Goal: Find specific page/section

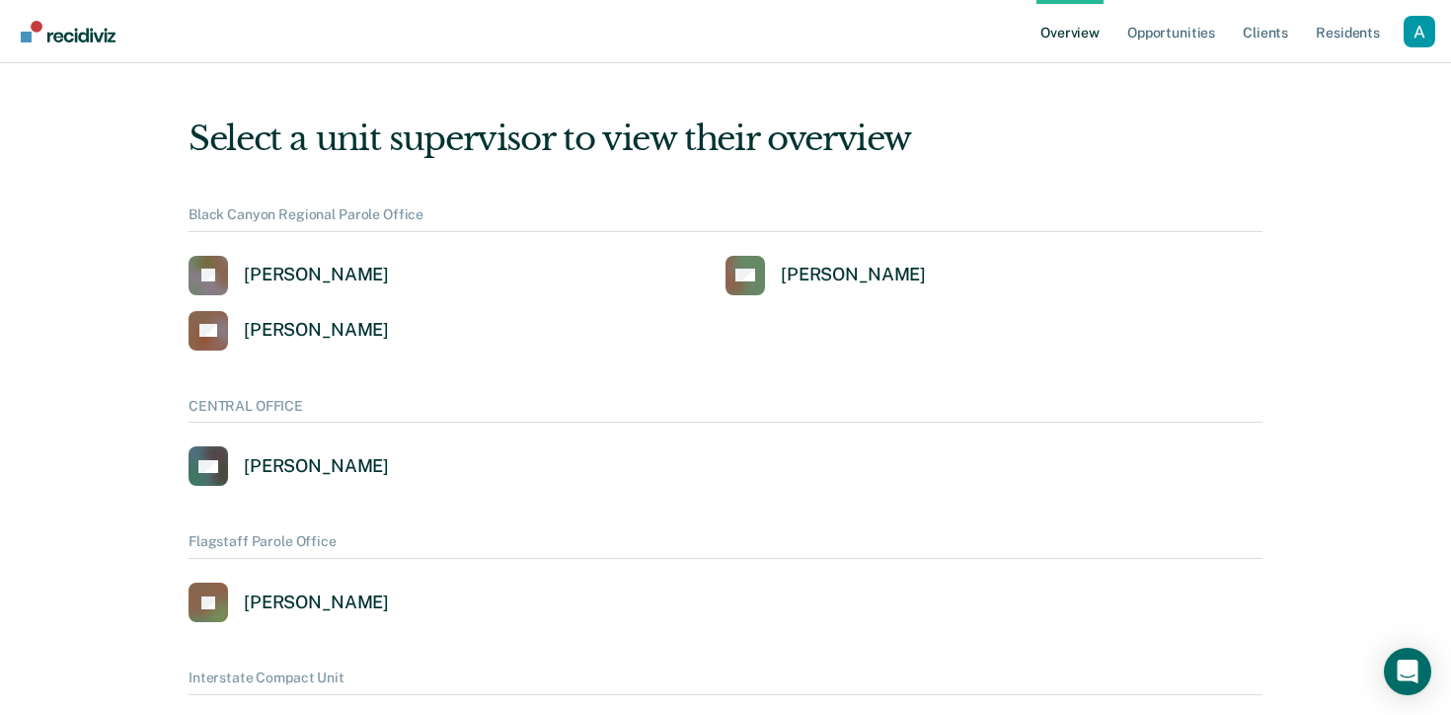
click at [1421, 38] on div "Profile dropdown button" at bounding box center [1419, 32] width 32 height 32
click at [1298, 76] on link "Profile" at bounding box center [1339, 79] width 159 height 17
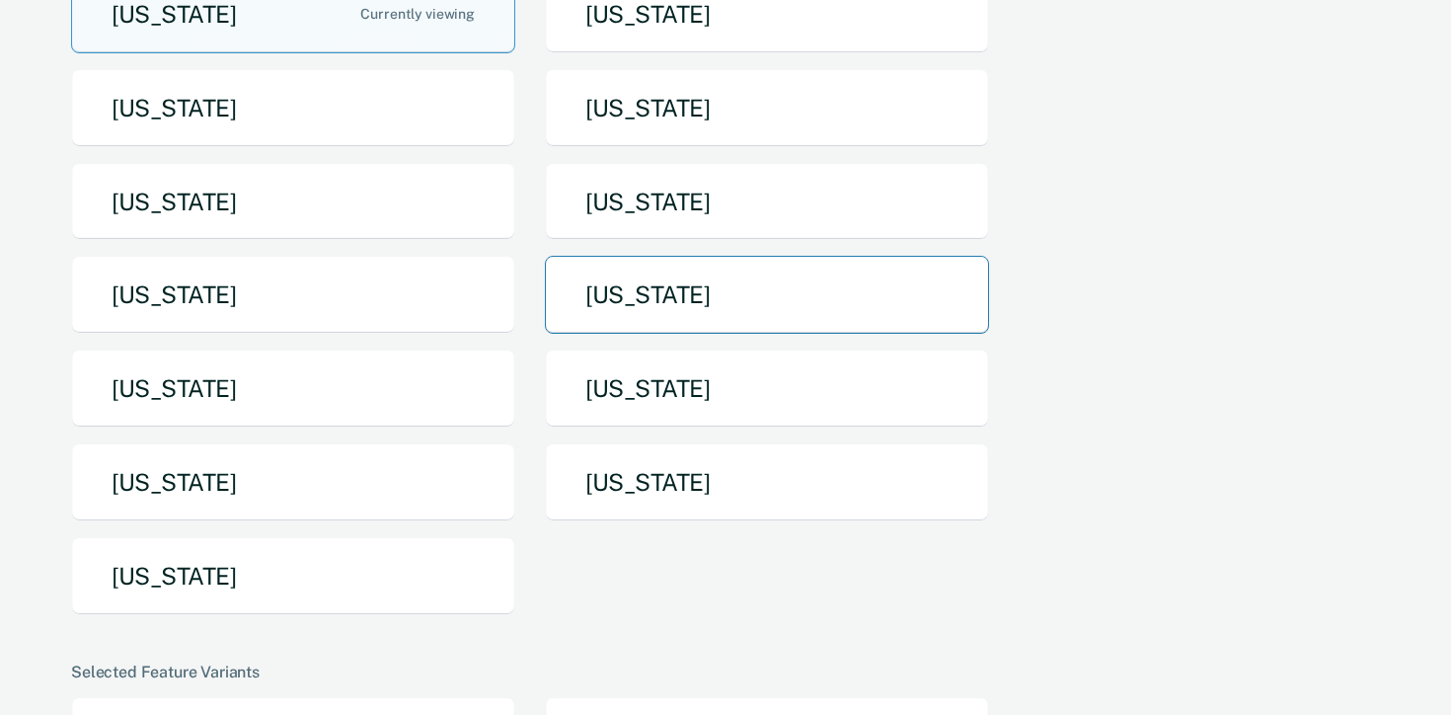
scroll to position [214, 0]
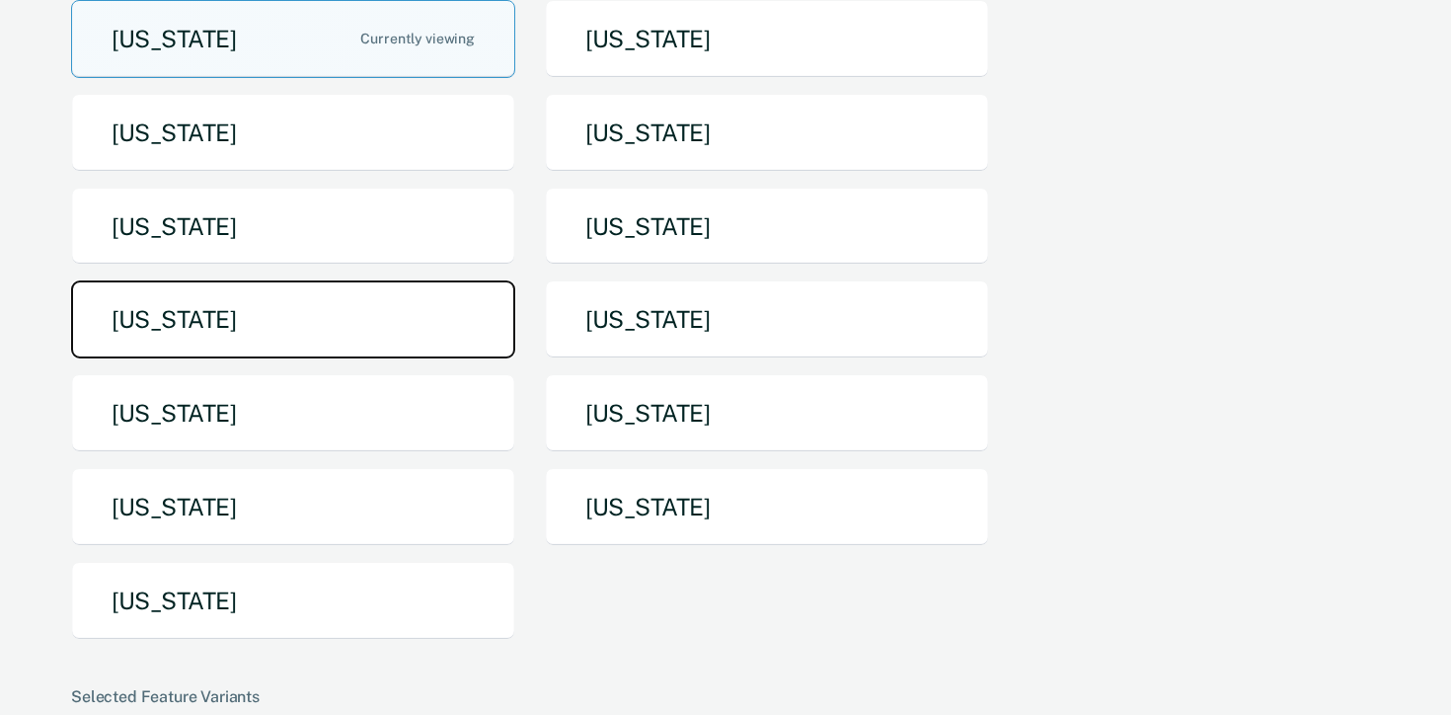
click at [408, 318] on button "[US_STATE]" at bounding box center [293, 319] width 444 height 78
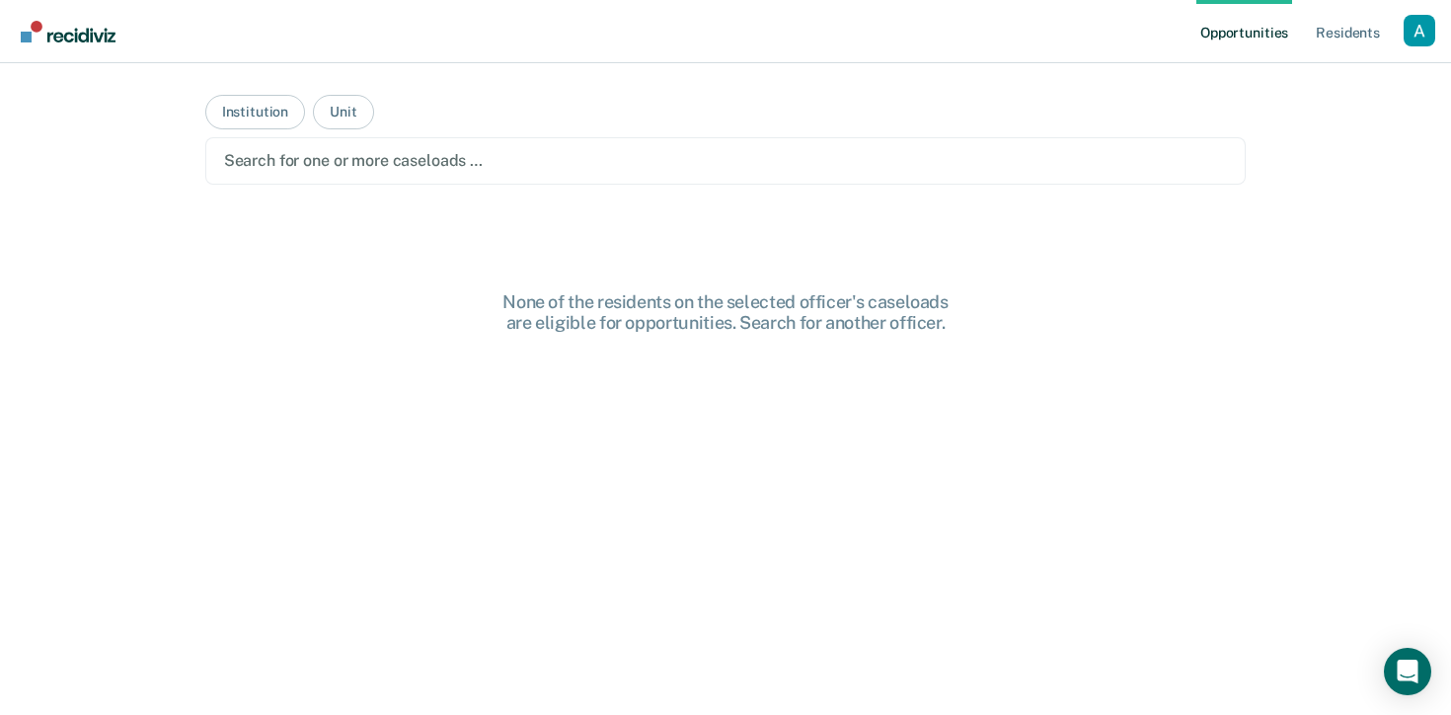
click at [292, 155] on div at bounding box center [726, 160] width 1004 height 23
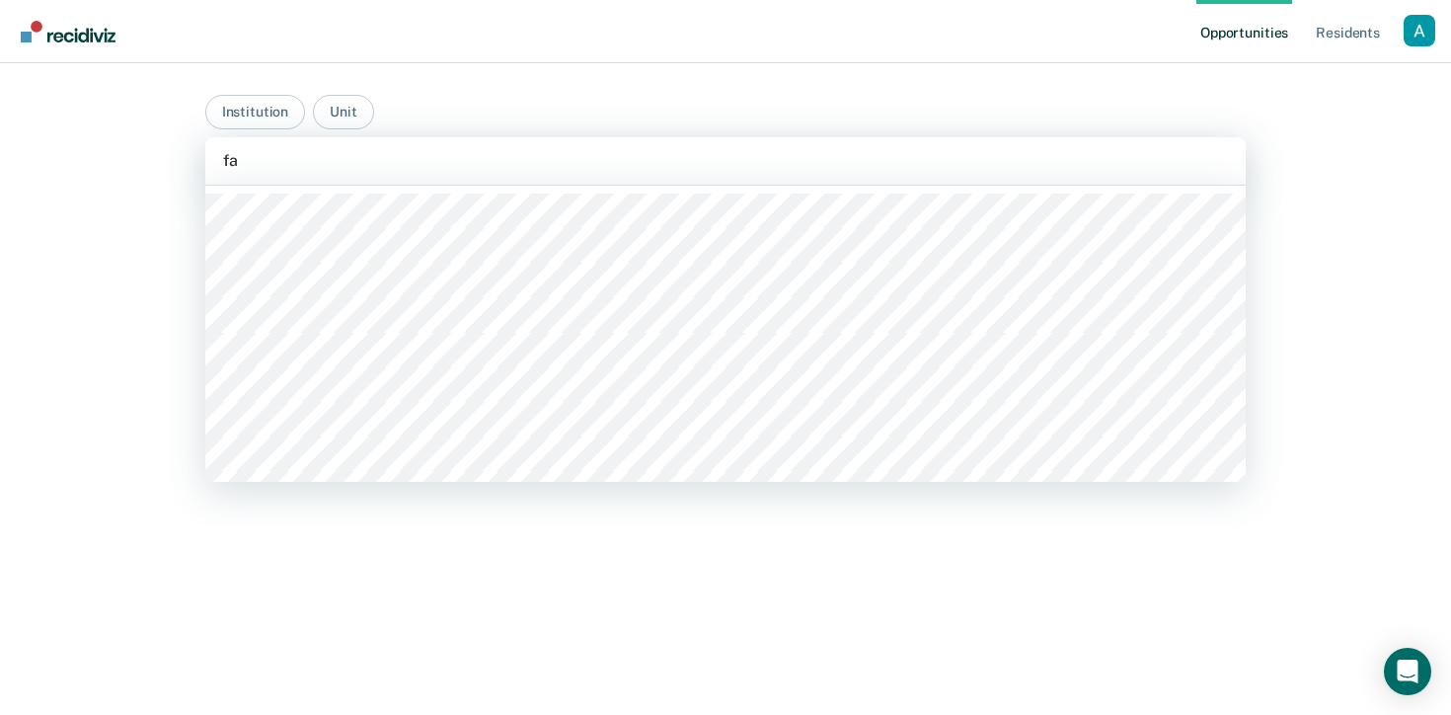
type input "f"
click at [80, 209] on div "Opportunities Resident s Profile How it works Go to System-Level Trends Log Out…" at bounding box center [725, 357] width 1451 height 715
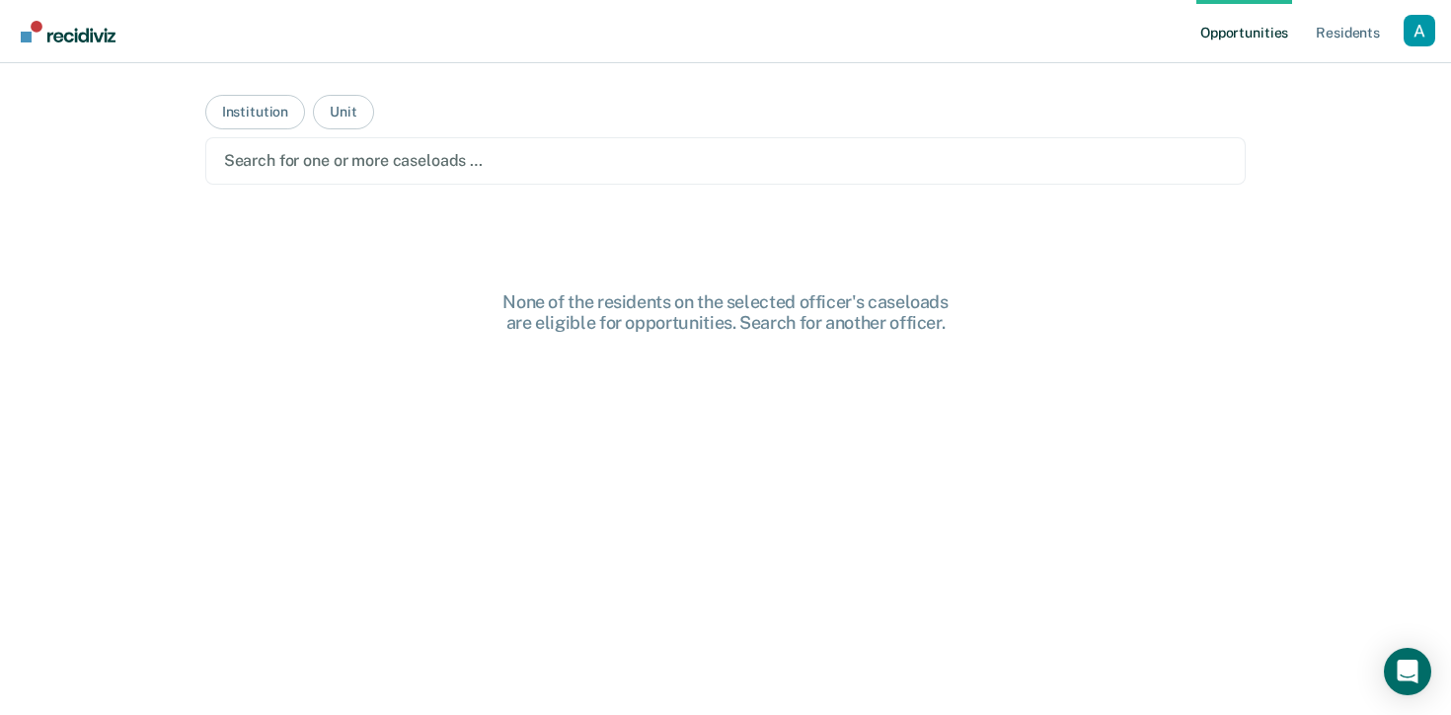
click at [289, 150] on div at bounding box center [726, 160] width 1004 height 23
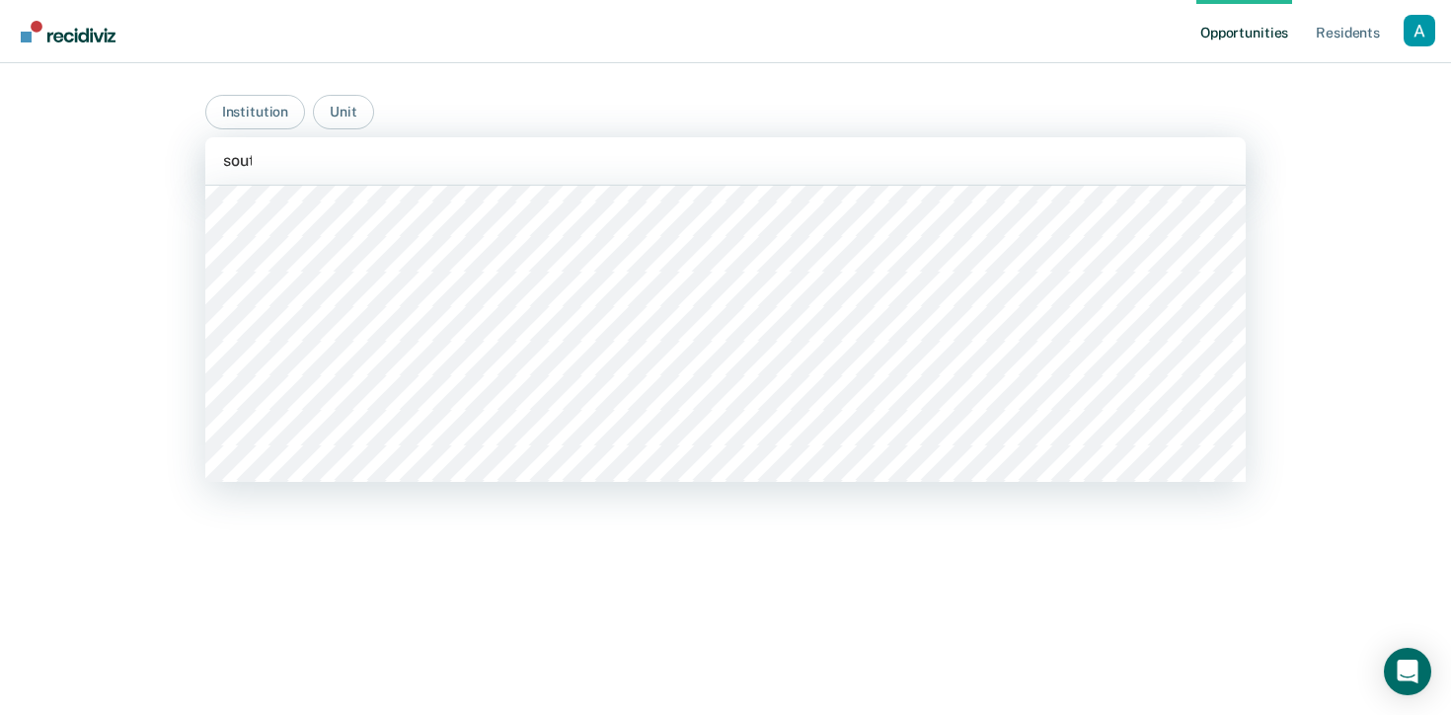
scroll to position [1491, 0]
type input "south"
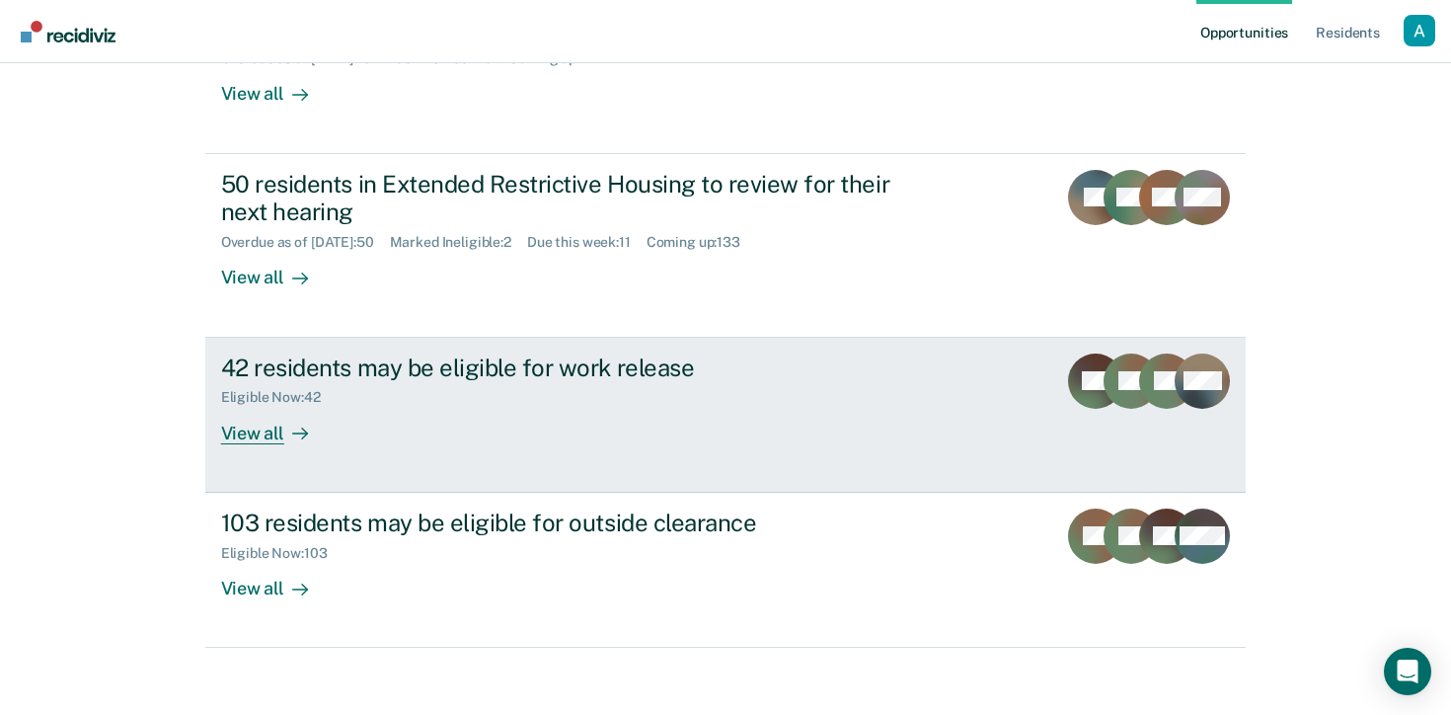
scroll to position [521, 0]
click at [258, 433] on div "View all" at bounding box center [276, 426] width 111 height 38
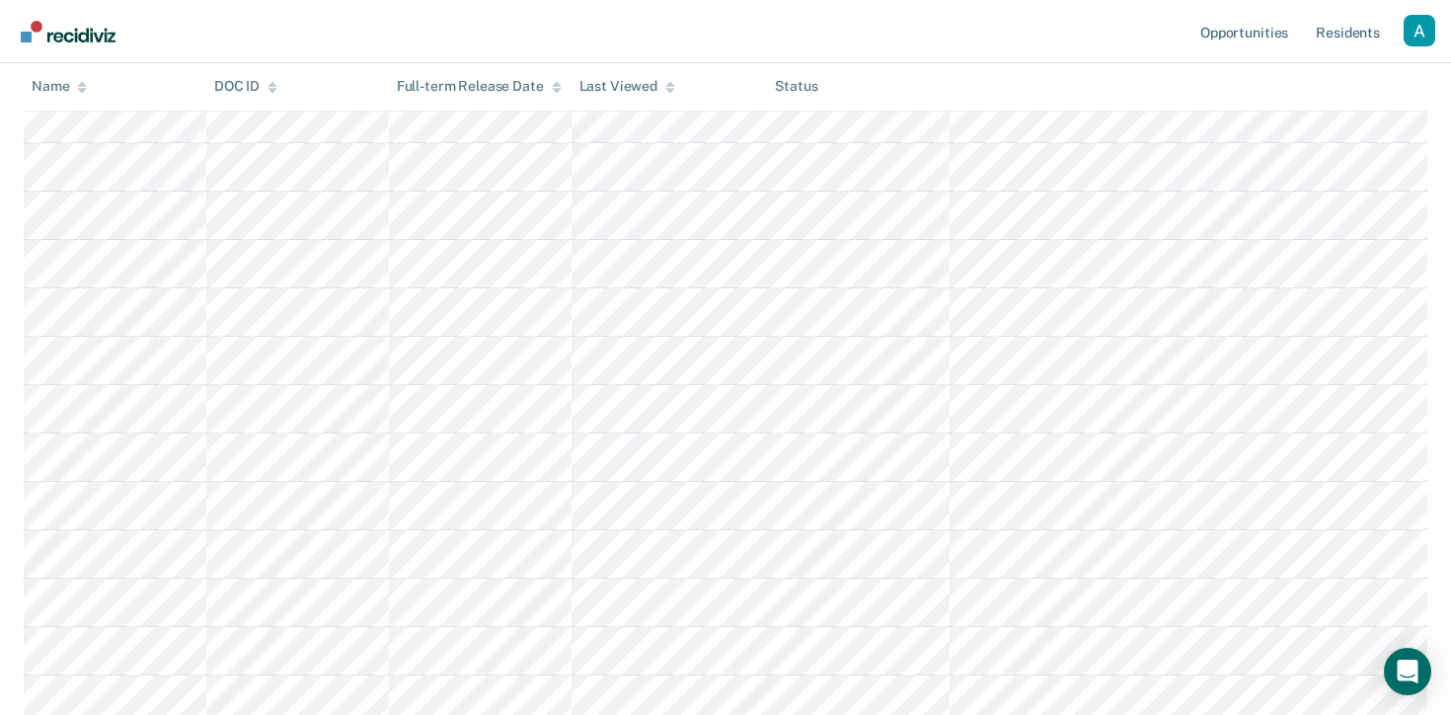
scroll to position [327, 0]
